Goal: Book appointment/travel/reservation

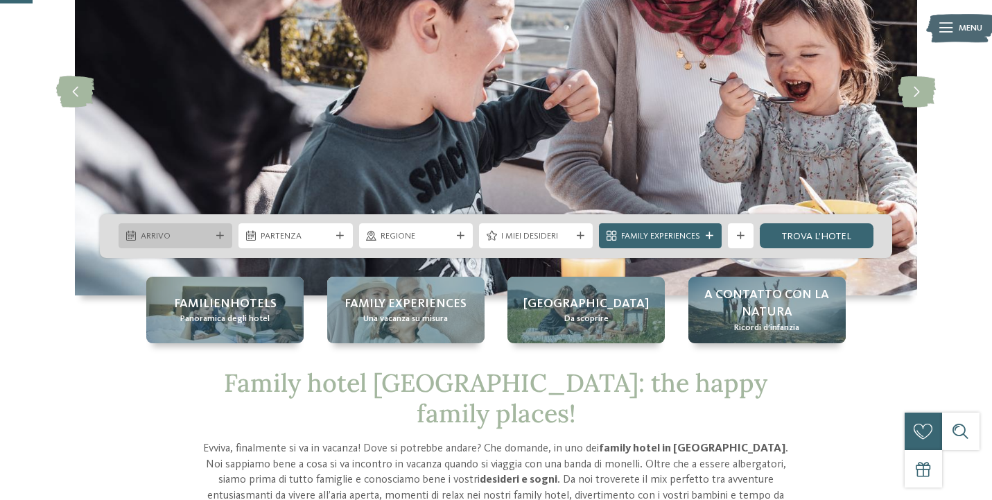
scroll to position [173, 0]
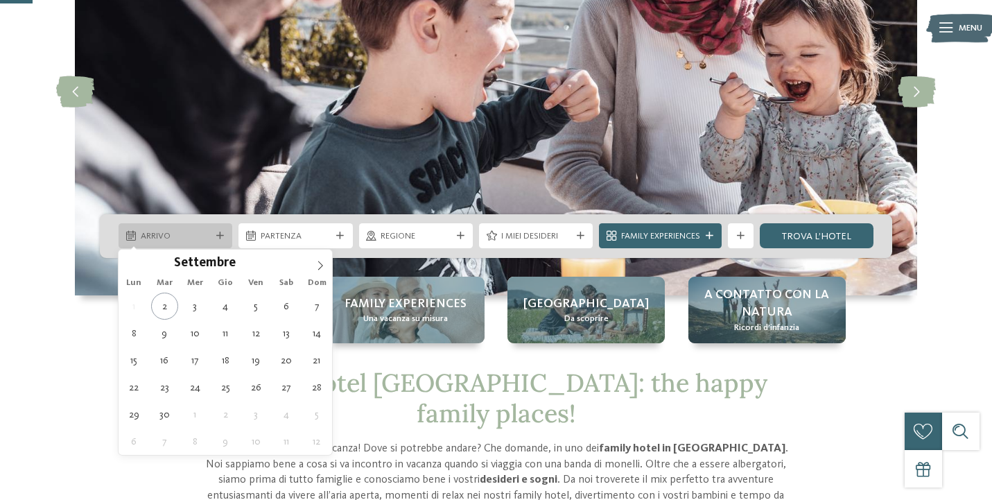
click at [193, 228] on div "Arrivo" at bounding box center [176, 235] width 114 height 25
click at [322, 267] on icon at bounding box center [320, 266] width 10 height 10
click at [322, 267] on icon at bounding box center [320, 265] width 5 height 9
type input "****"
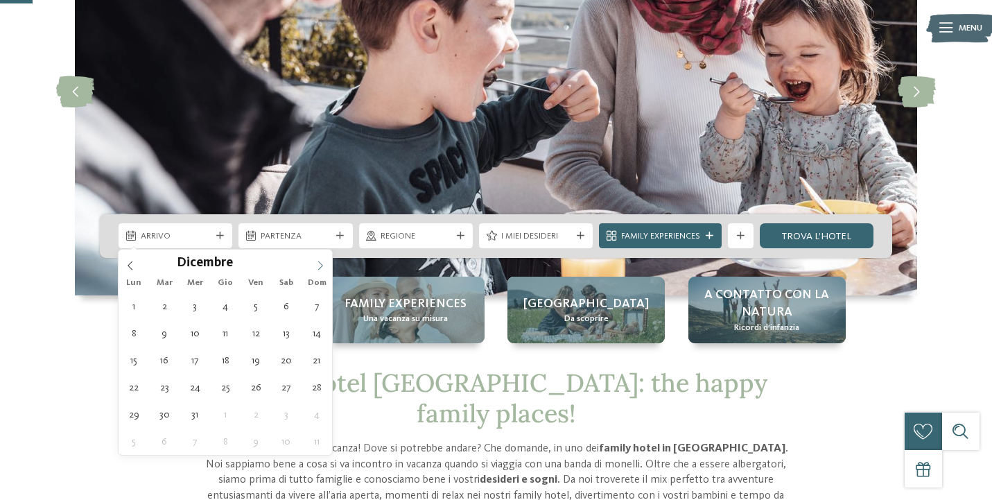
click at [322, 267] on icon at bounding box center [320, 265] width 5 height 9
type div "[DATE]"
type input "****"
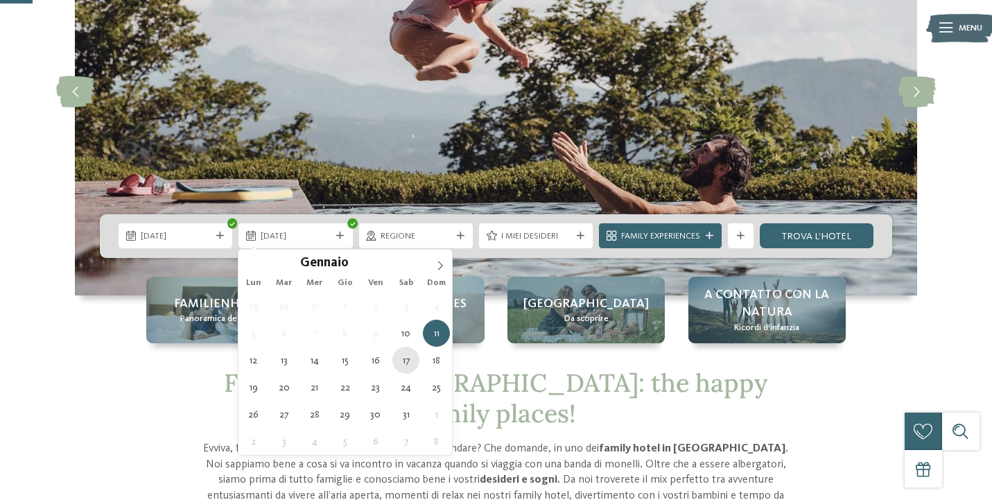
type div "[DATE]"
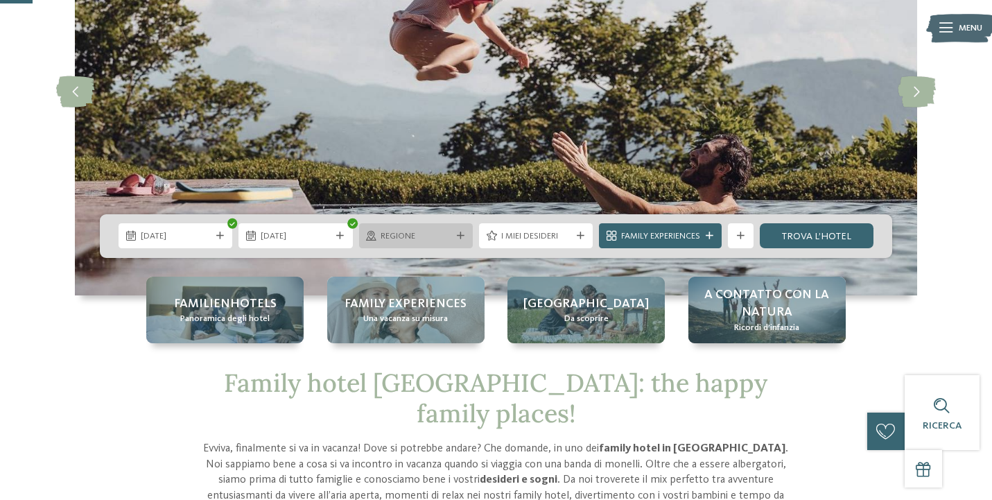
click at [458, 236] on icon at bounding box center [461, 236] width 8 height 8
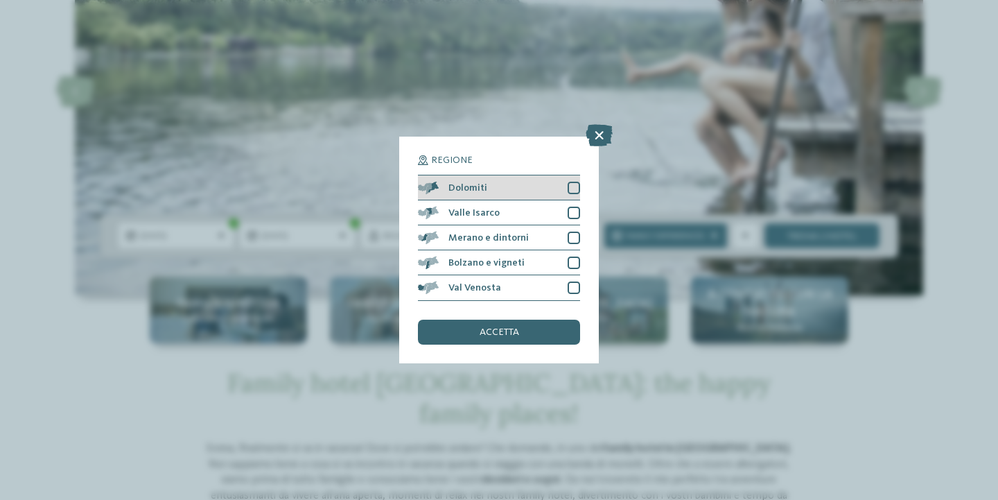
click at [576, 182] on div at bounding box center [574, 188] width 12 height 12
click at [521, 320] on div "accetta" at bounding box center [499, 332] width 162 height 25
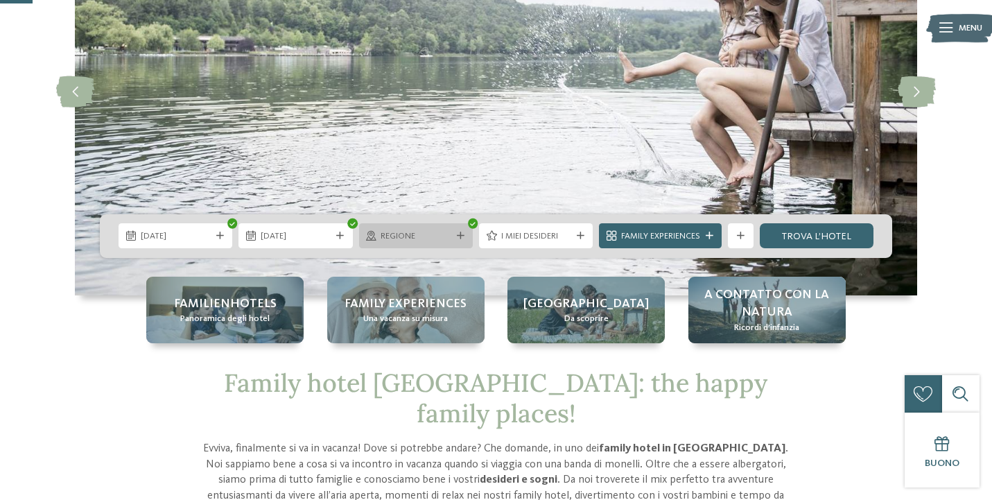
click at [442, 233] on span "Regione" at bounding box center [416, 236] width 70 height 12
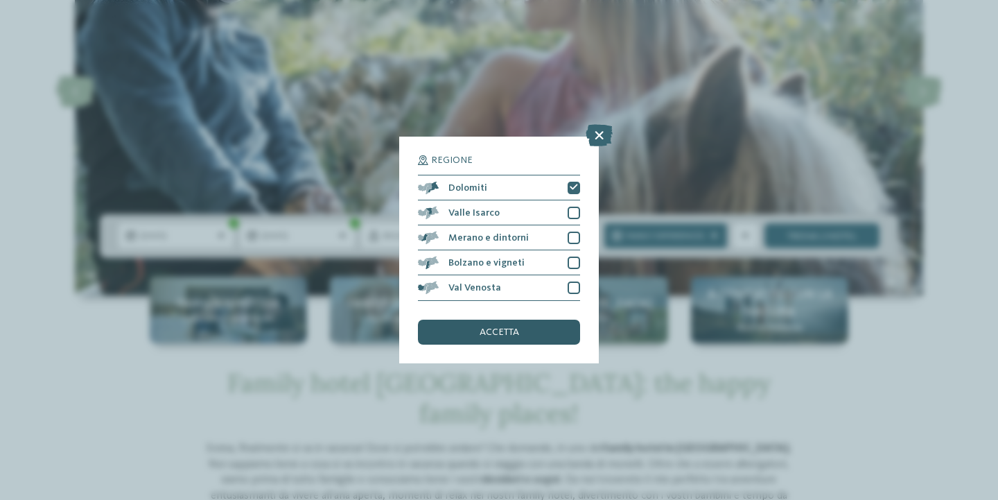
click at [524, 320] on div "accetta" at bounding box center [499, 332] width 162 height 25
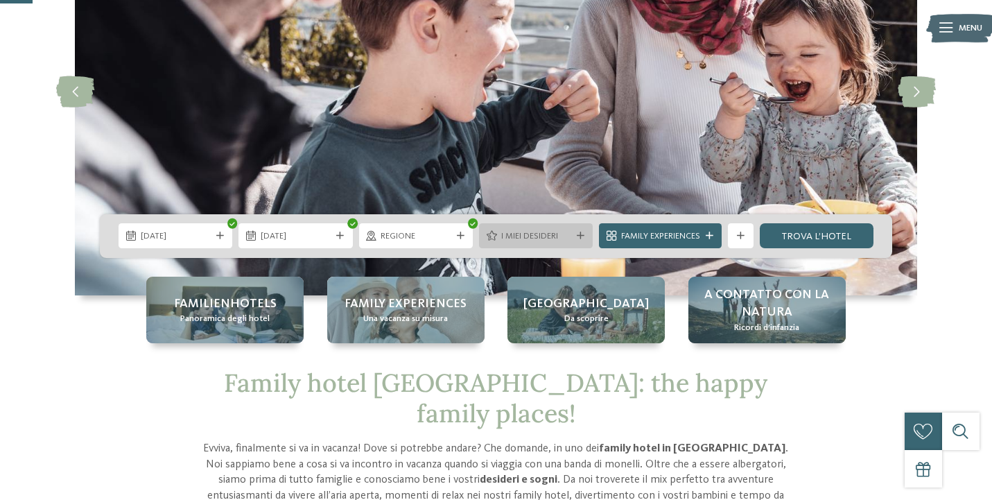
click at [558, 237] on span "I miei desideri" at bounding box center [536, 236] width 70 height 12
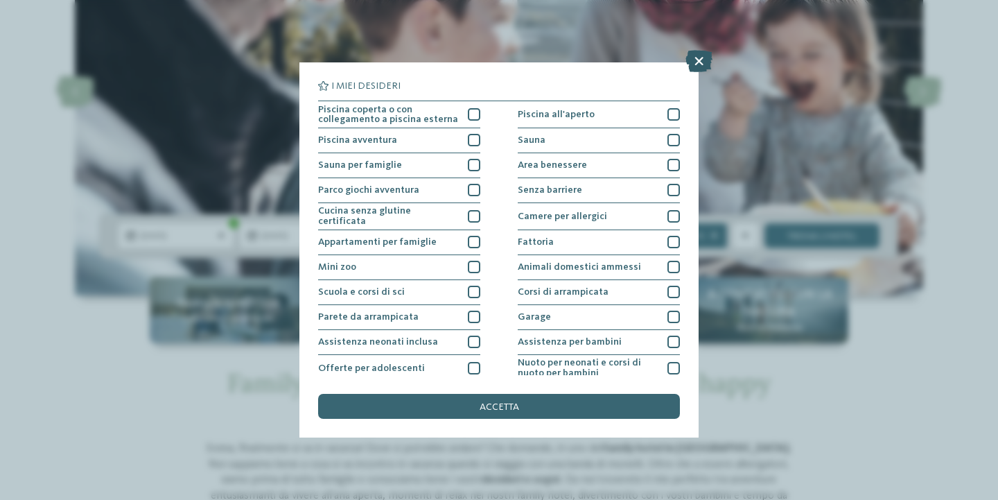
click at [695, 60] on icon at bounding box center [699, 61] width 27 height 22
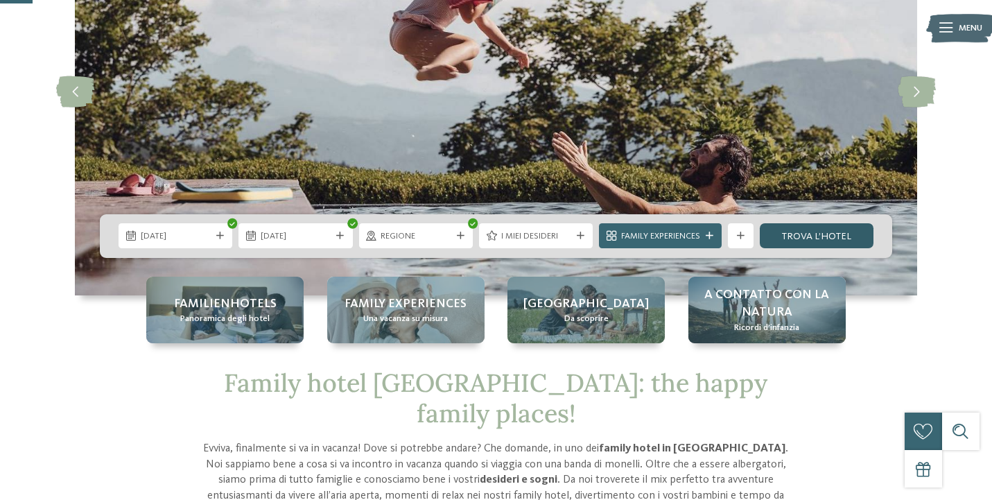
click at [798, 240] on link "trova l’hotel" at bounding box center [817, 235] width 114 height 25
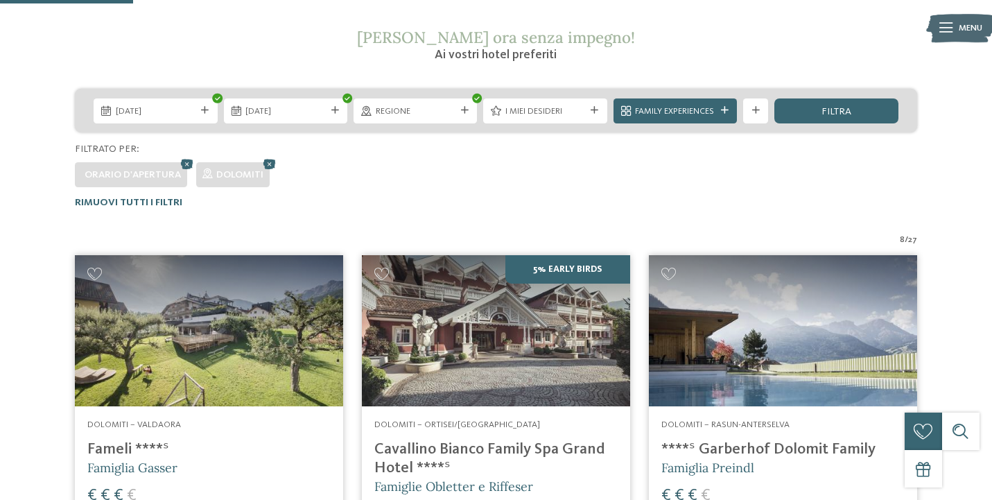
scroll to position [107, 0]
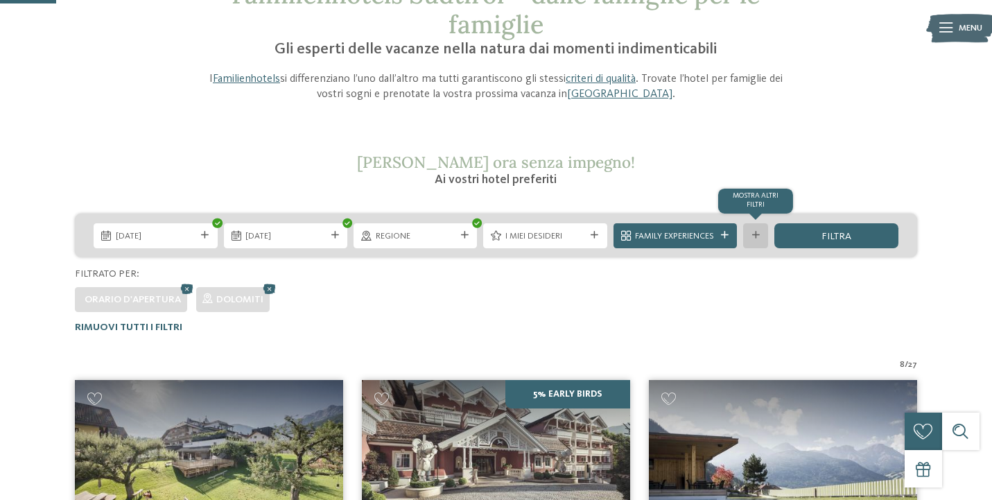
click at [756, 246] on div "mostra altri filtri" at bounding box center [755, 235] width 25 height 25
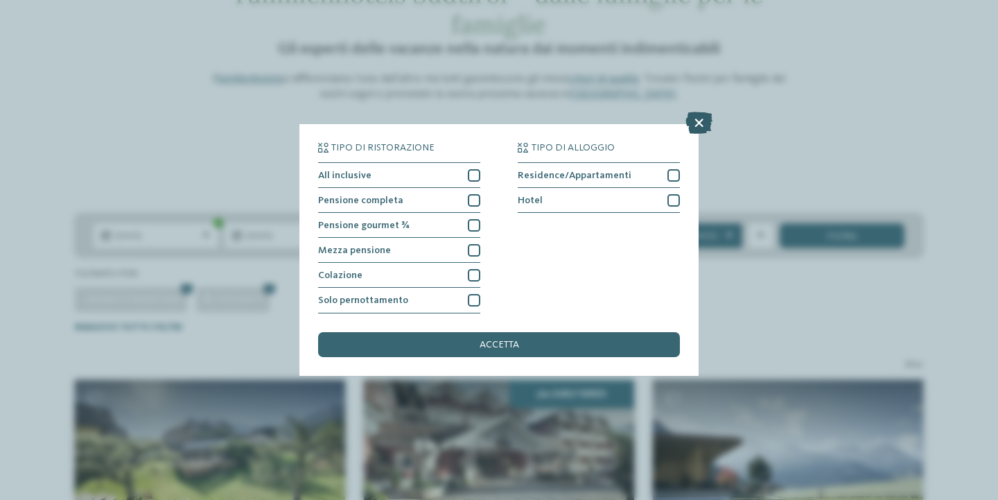
click at [696, 112] on icon at bounding box center [699, 123] width 27 height 22
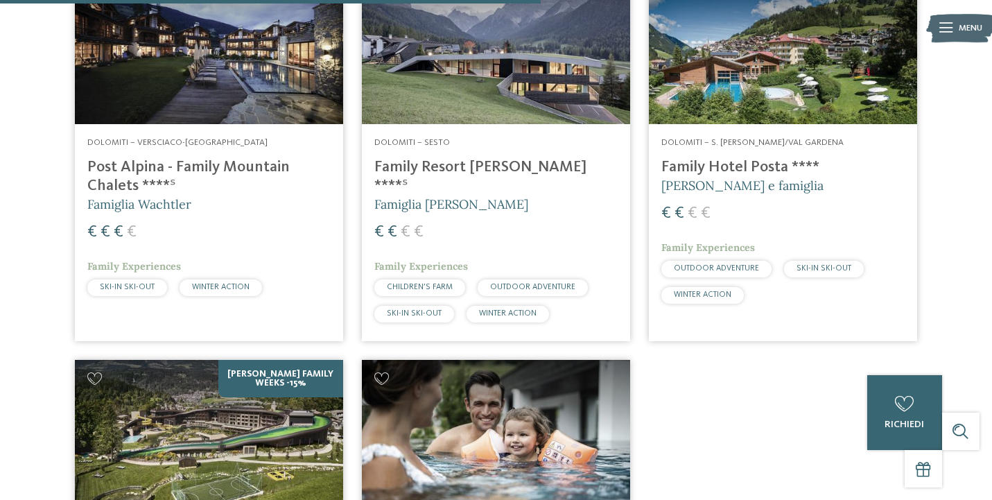
scroll to position [844, 0]
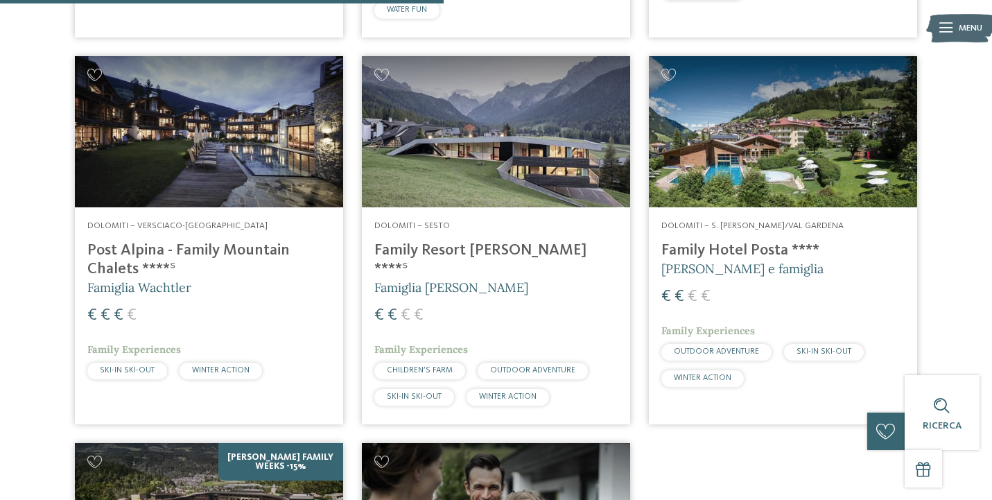
click at [720, 246] on h4 "Family Hotel Posta ****" at bounding box center [782, 250] width 243 height 19
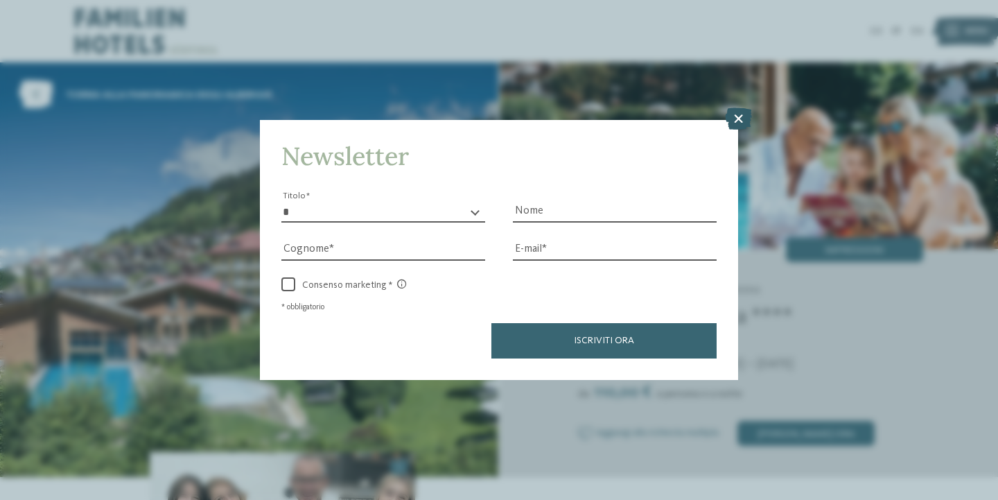
click at [736, 107] on icon at bounding box center [738, 118] width 27 height 22
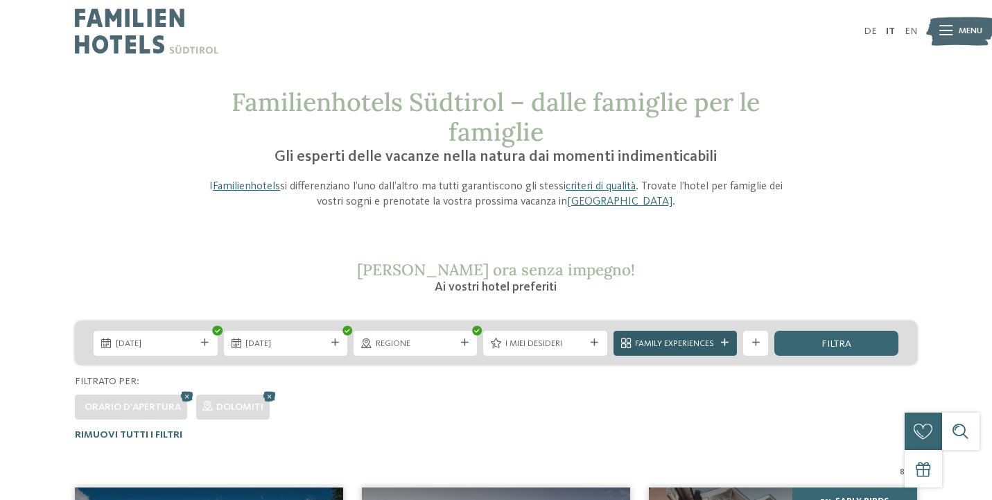
click at [675, 338] on span "Family Experiences" at bounding box center [675, 344] width 80 height 12
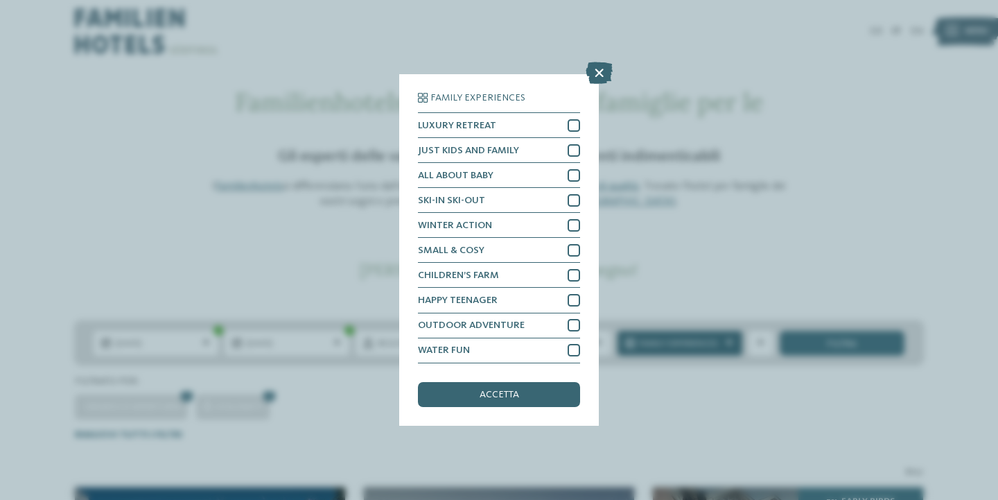
click at [675, 337] on div "Family Experiences LUXURY RETREAT JUST KIDS AND FAMILY" at bounding box center [499, 250] width 998 height 500
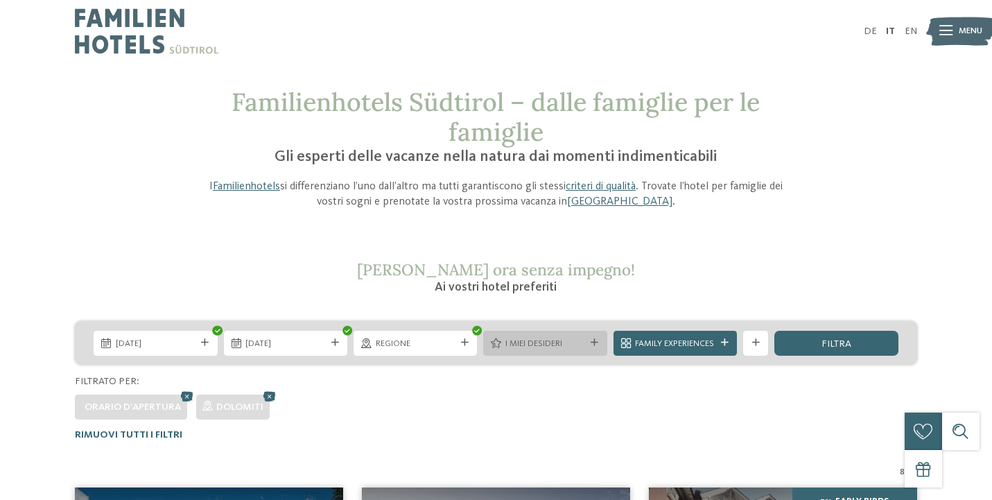
click at [526, 338] on span "I miei desideri" at bounding box center [545, 344] width 80 height 12
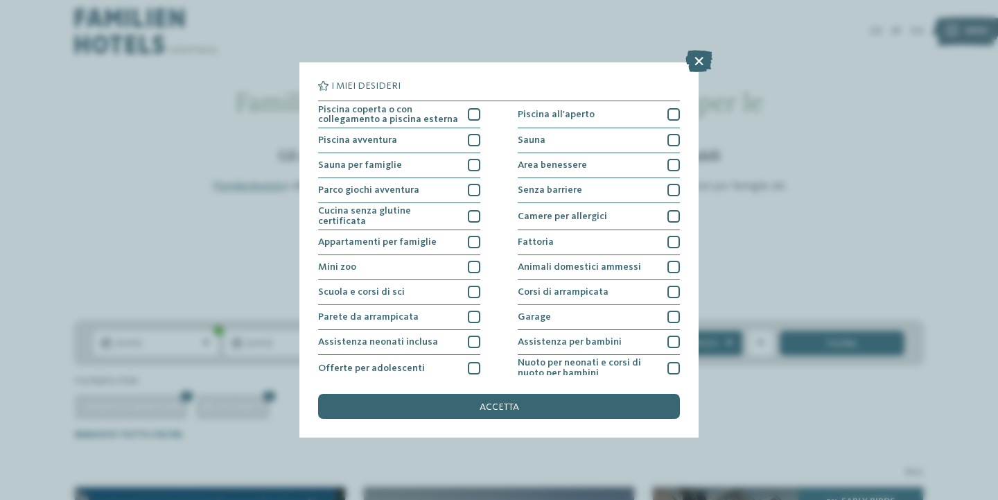
click at [526, 338] on div "I miei desideri Piscina coperta o con collegamento a piscina esterna Piscina al…" at bounding box center [499, 250] width 998 height 500
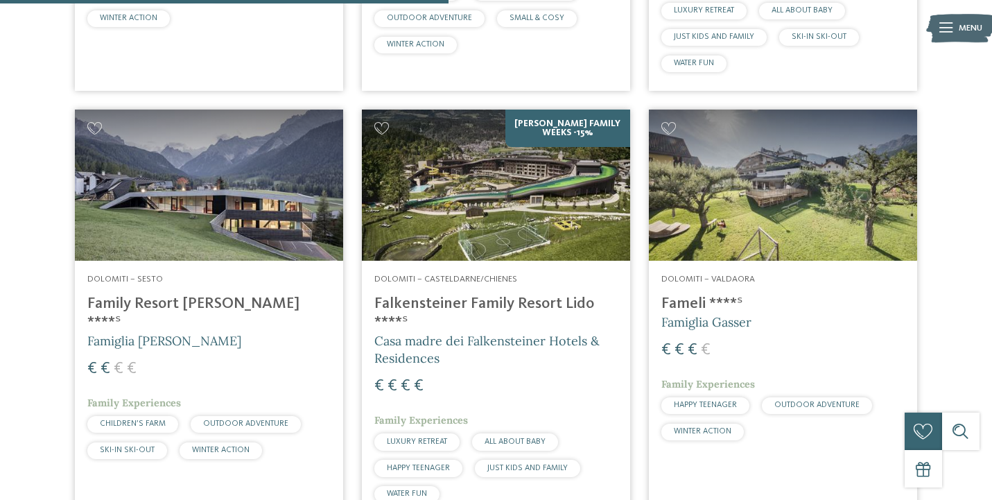
scroll to position [867, 0]
